Goal: Find specific page/section: Find specific page/section

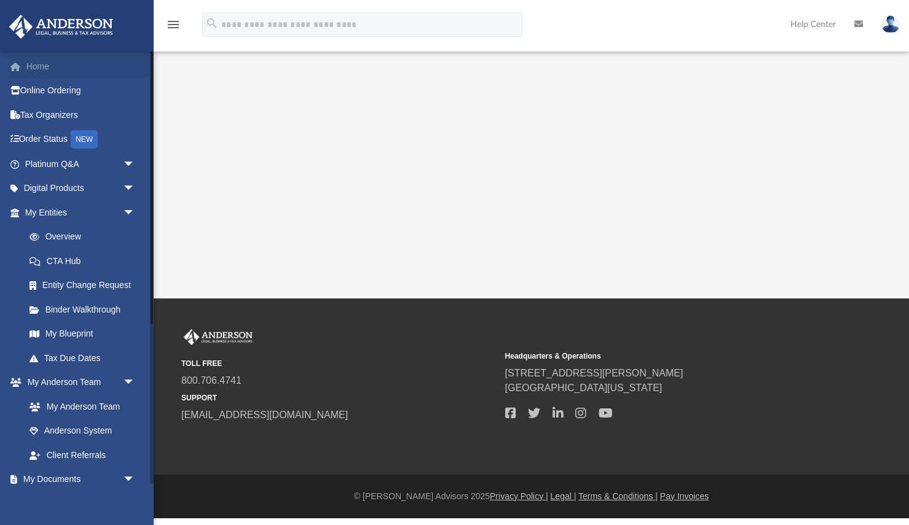
click at [47, 66] on link "Home" at bounding box center [81, 66] width 145 height 25
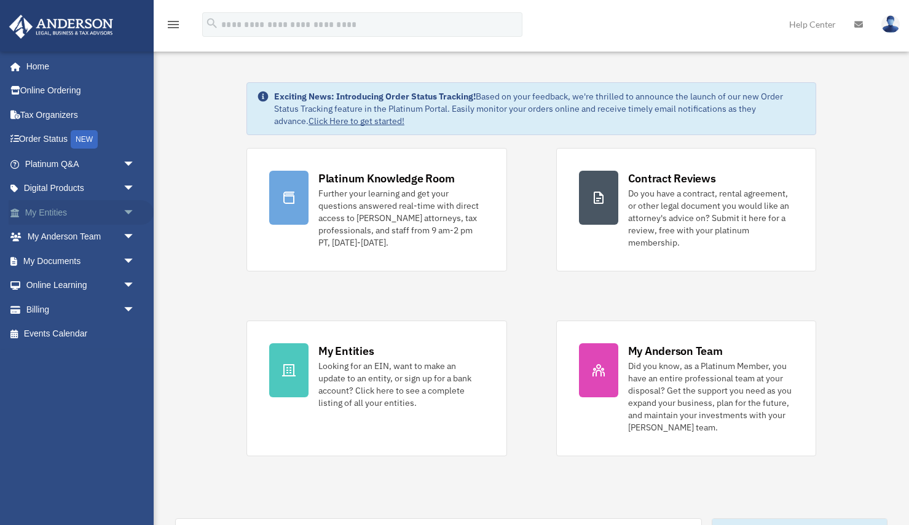
click at [129, 211] on span "arrow_drop_down" at bounding box center [135, 212] width 25 height 25
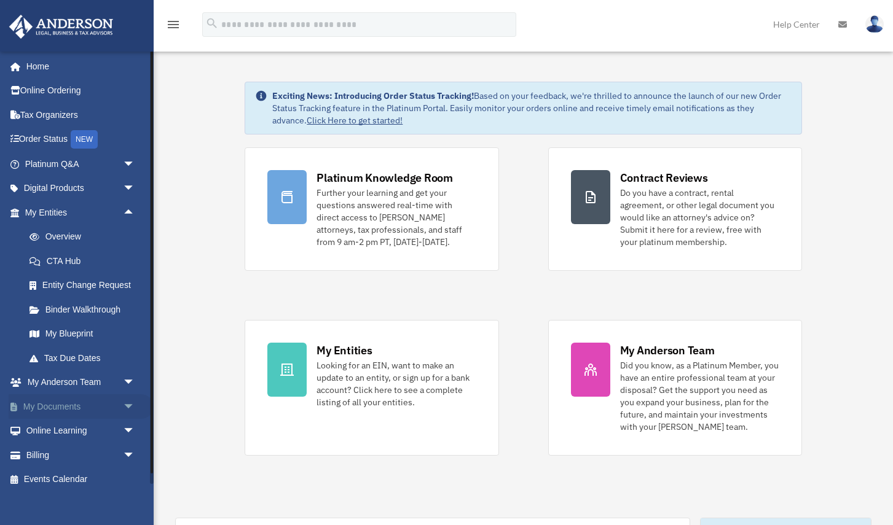
click at [63, 408] on link "My Documents arrow_drop_down" at bounding box center [81, 406] width 145 height 25
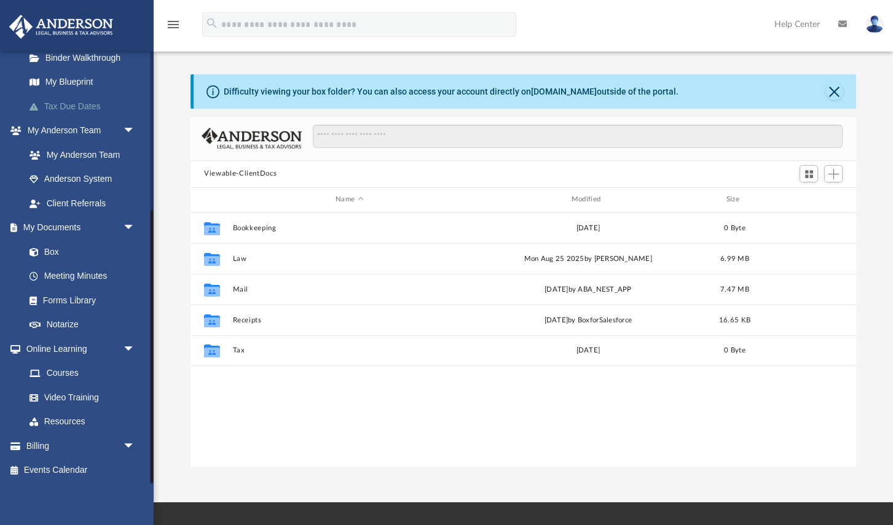
scroll to position [253, 0]
click at [85, 272] on link "Meeting Minutes" at bounding box center [85, 275] width 136 height 25
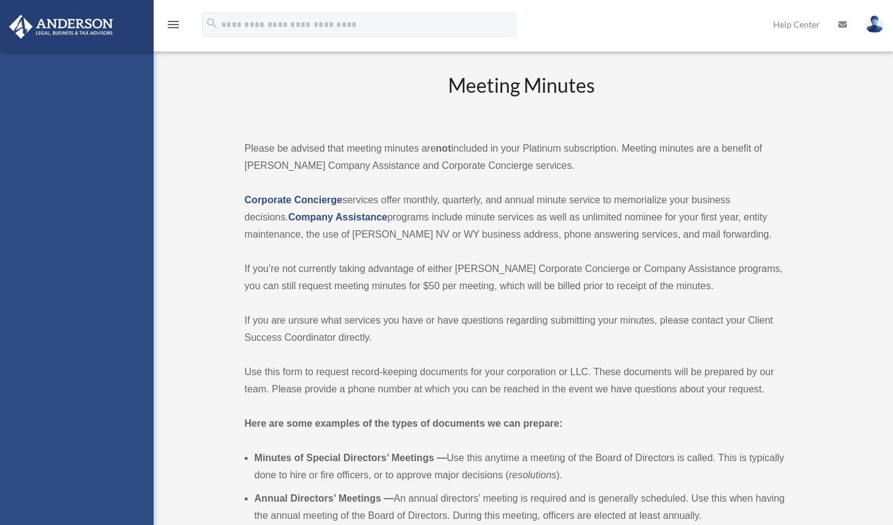
click at [85, 272] on div "carystillwell@gmail.com Sign Out carystillwell@gmail.com Home Online Ordering T…" at bounding box center [77, 314] width 154 height 525
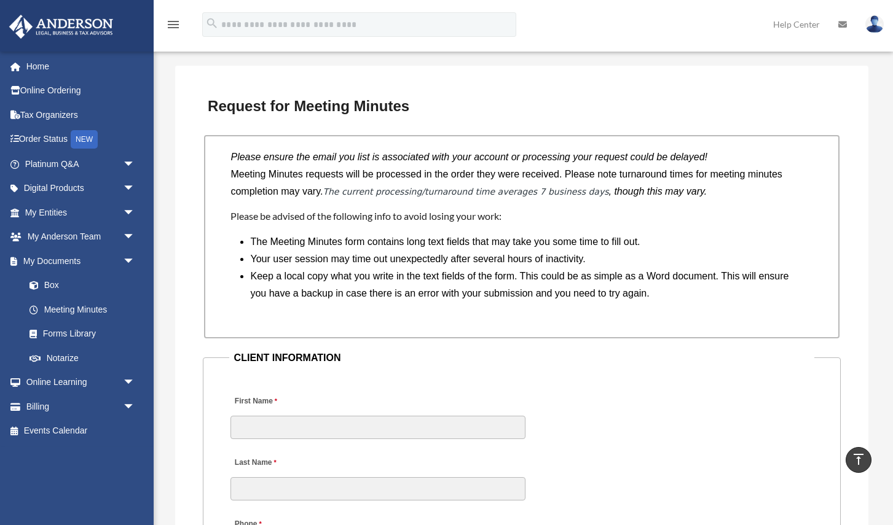
scroll to position [931, 0]
